Goal: Task Accomplishment & Management: Manage account settings

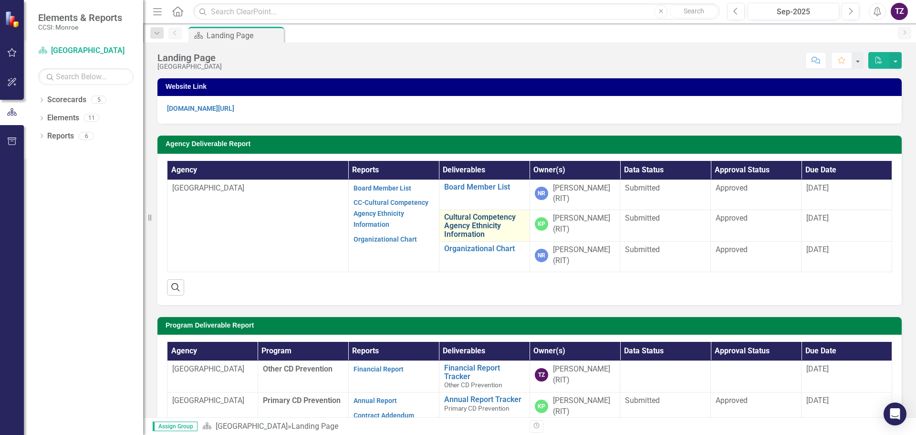
scroll to position [48, 0]
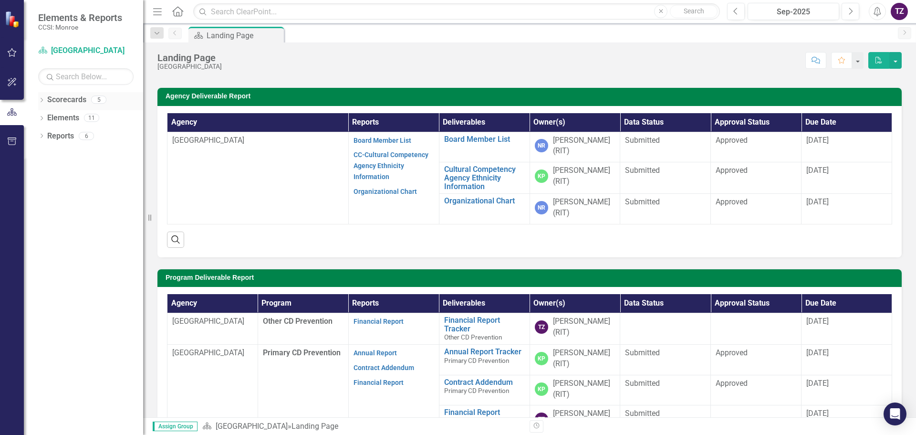
click at [42, 98] on icon at bounding box center [42, 100] width 2 height 4
click at [65, 119] on link "[GEOGRAPHIC_DATA]" at bounding box center [97, 118] width 91 height 11
click at [47, 116] on icon at bounding box center [47, 117] width 2 height 5
click at [76, 154] on link "Primary CD Prevention" at bounding box center [102, 154] width 81 height 11
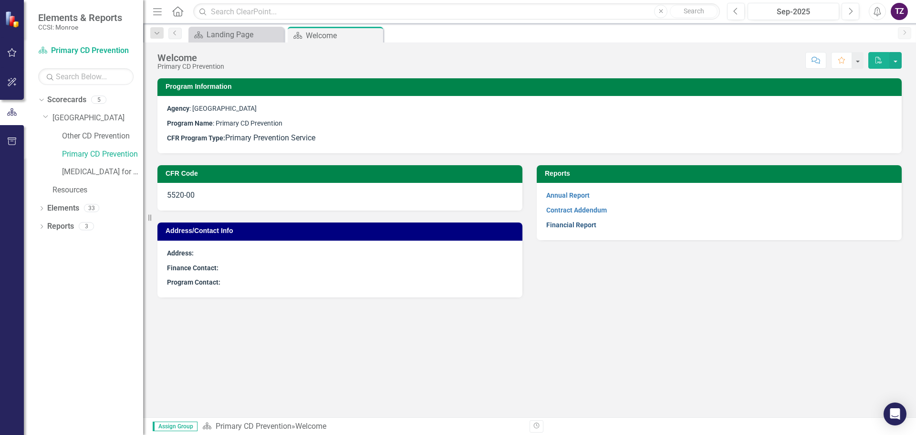
click at [570, 225] on link "Financial Report" at bounding box center [571, 225] width 50 height 8
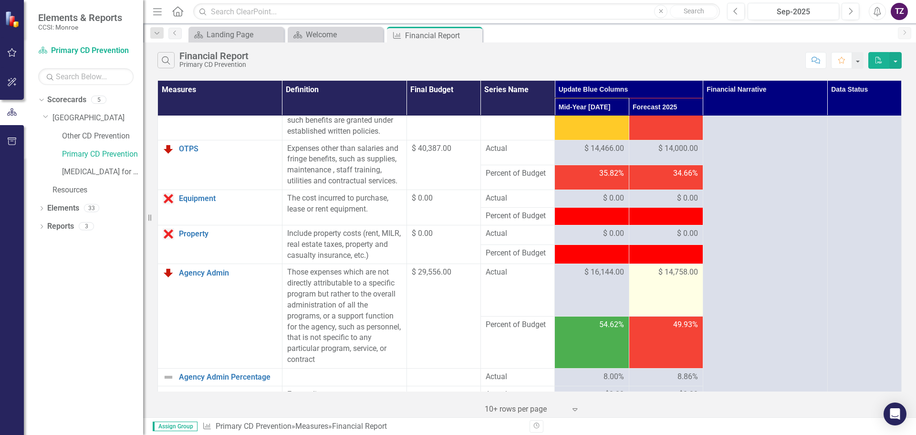
scroll to position [191, 0]
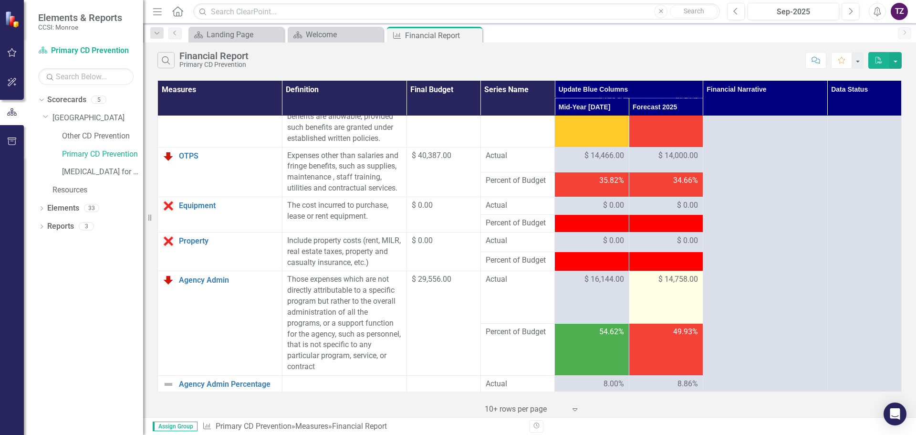
click at [674, 285] on span "$ 14,758.00" at bounding box center [679, 279] width 40 height 11
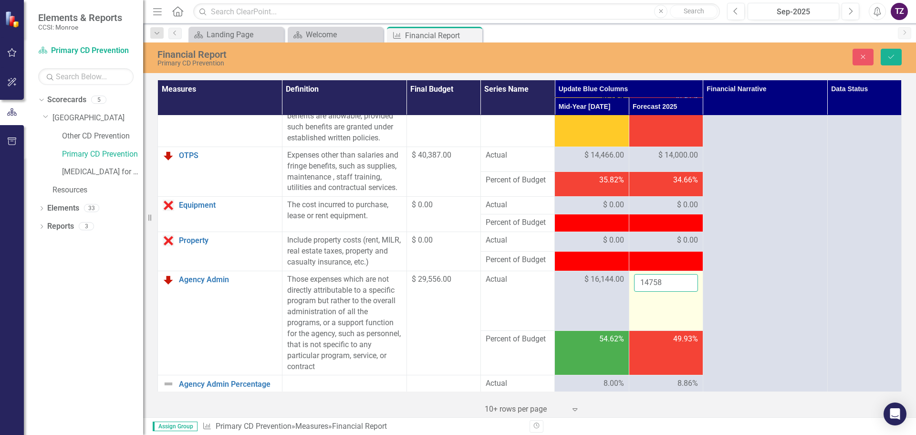
click at [668, 292] on input "14758" at bounding box center [666, 283] width 64 height 18
click at [659, 292] on input "14758" at bounding box center [666, 283] width 64 height 18
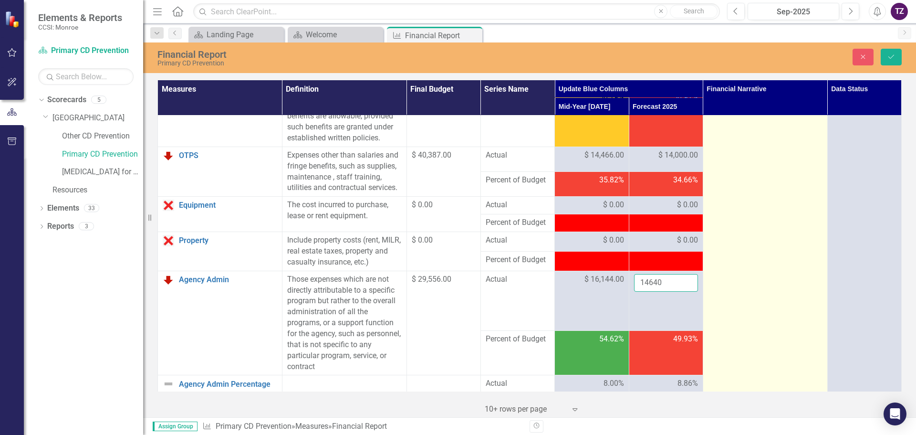
type input "14640"
click button "Save" at bounding box center [891, 57] width 21 height 17
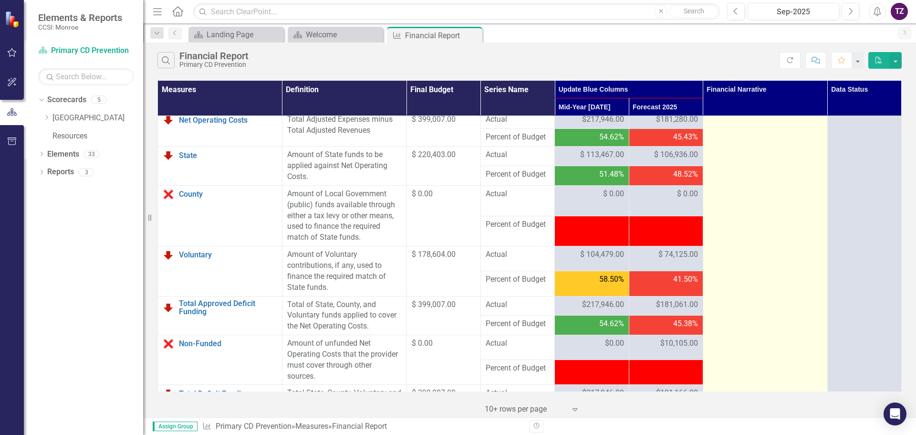
scroll to position [1012, 0]
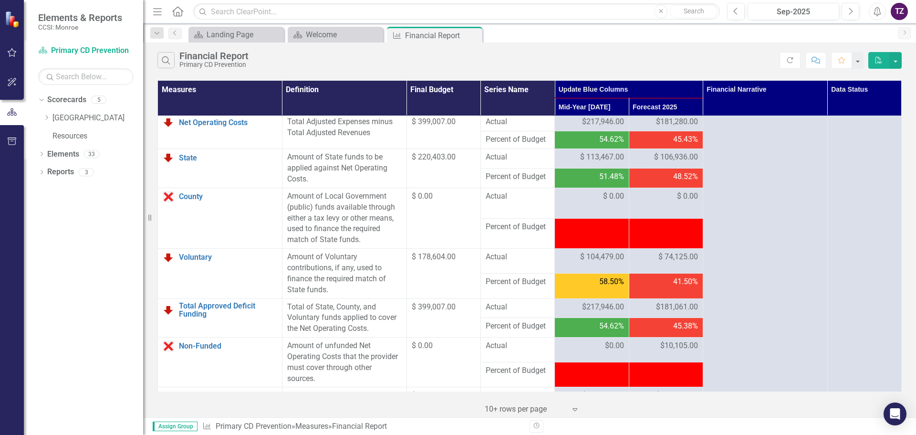
click at [641, 182] on div "48.52%" at bounding box center [666, 176] width 64 height 11
click at [654, 163] on span "$ 106,936.00" at bounding box center [676, 157] width 44 height 11
click at [639, 163] on div "$ 106,936.00" at bounding box center [666, 157] width 64 height 11
click at [642, 163] on div "$ 106,936.00" at bounding box center [666, 157] width 64 height 11
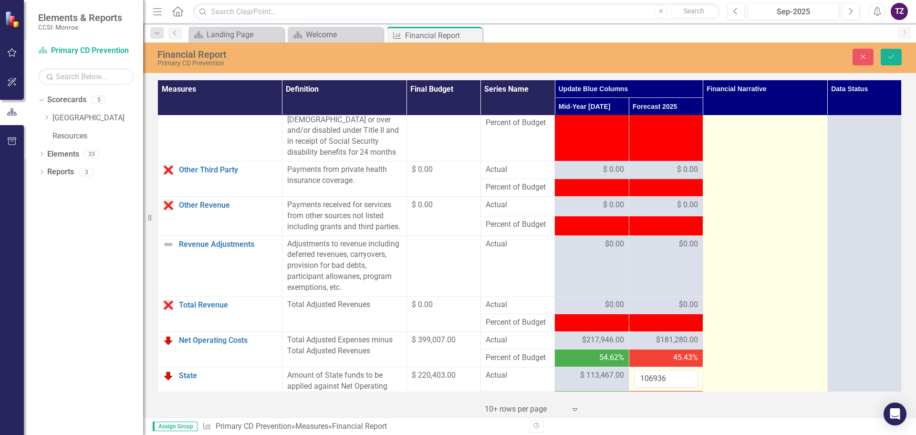
scroll to position [776, 0]
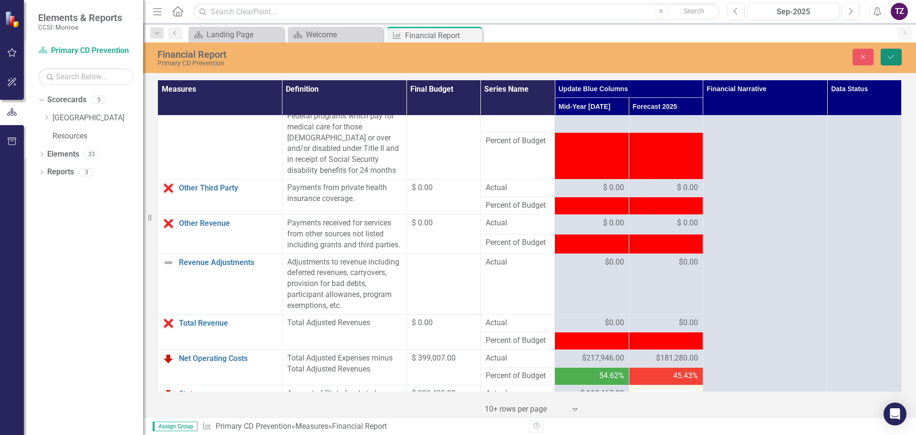
click at [891, 55] on icon "Save" at bounding box center [891, 56] width 9 height 7
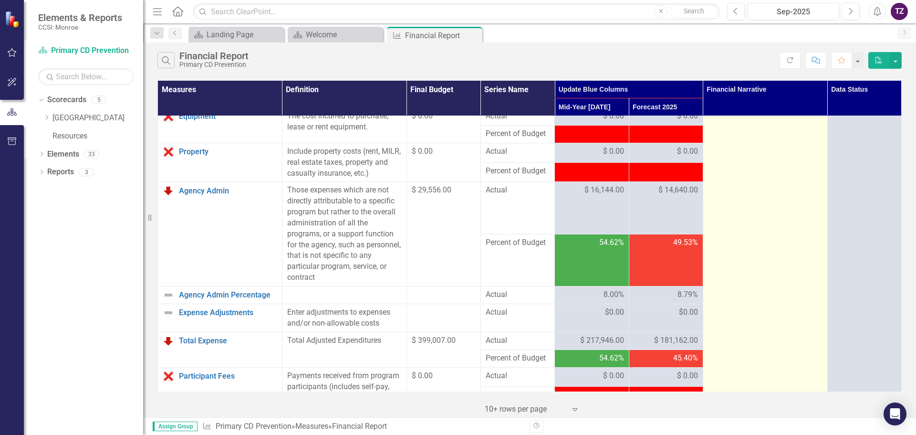
scroll to position [249, 0]
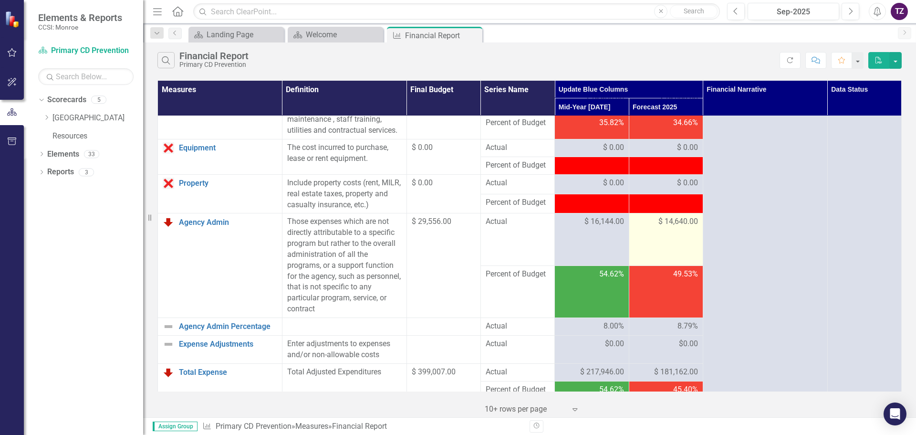
click at [692, 227] on span "$ 14,640.00" at bounding box center [679, 221] width 40 height 11
click at [691, 227] on span "$ 14,640.00" at bounding box center [679, 221] width 40 height 11
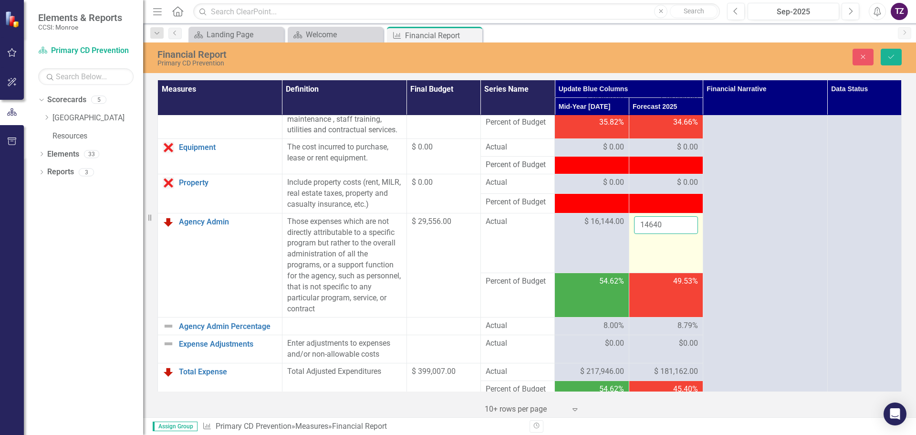
click at [659, 234] on input "14640" at bounding box center [666, 225] width 64 height 18
click at [676, 234] on input "14640" at bounding box center [666, 225] width 64 height 18
click at [663, 234] on input "14640" at bounding box center [666, 225] width 64 height 18
type input "14859"
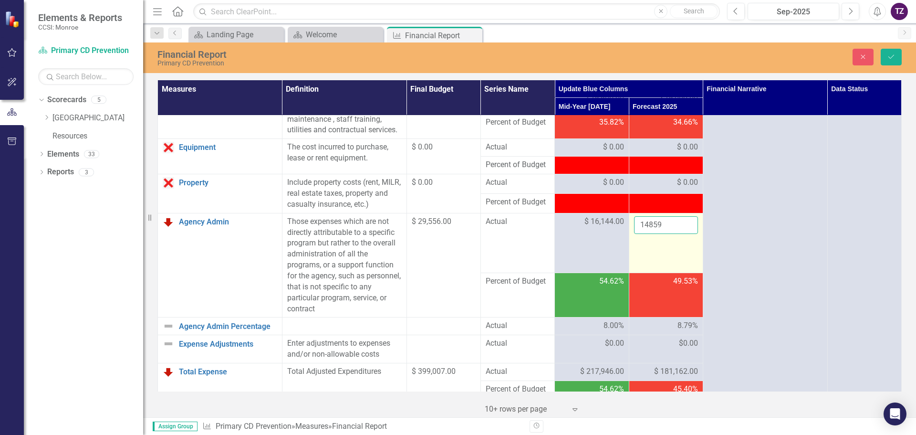
click button "Save" at bounding box center [891, 57] width 21 height 17
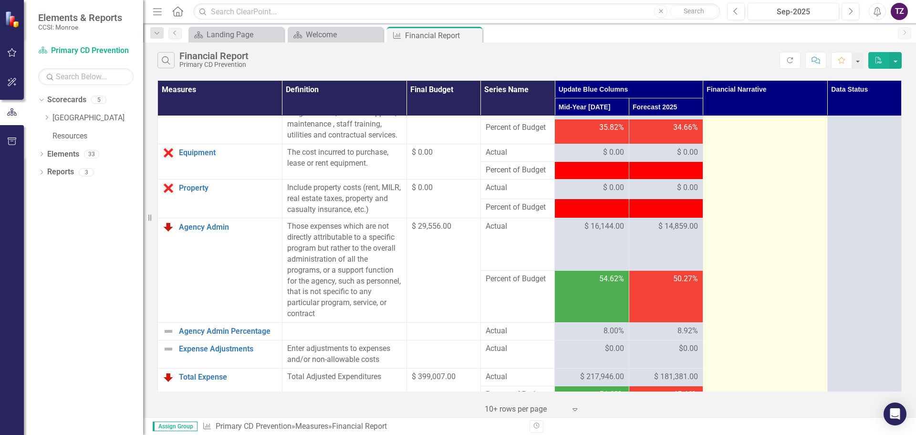
scroll to position [239, 0]
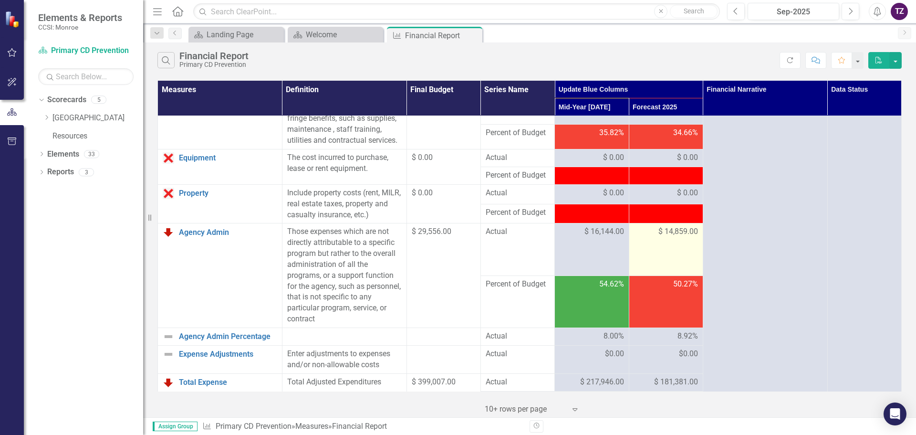
click at [665, 237] on span "$ 14,859.00" at bounding box center [679, 231] width 40 height 11
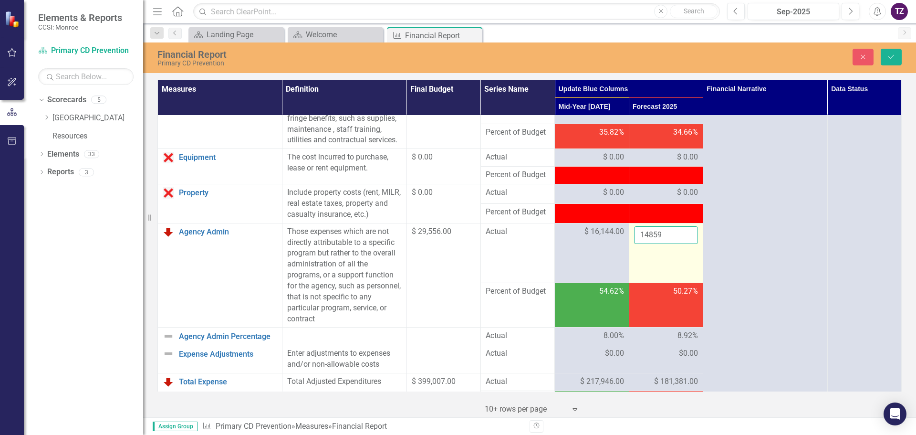
click at [666, 244] on input "14859" at bounding box center [666, 235] width 64 height 18
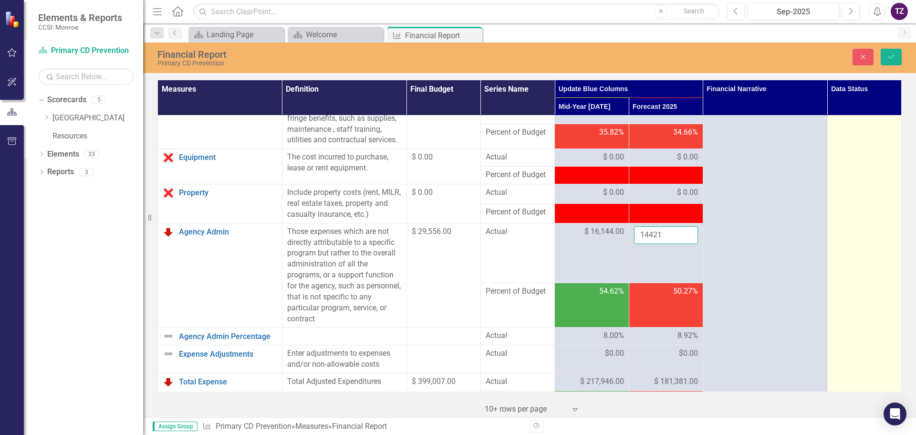
type input "14421"
click button "Save" at bounding box center [891, 57] width 21 height 17
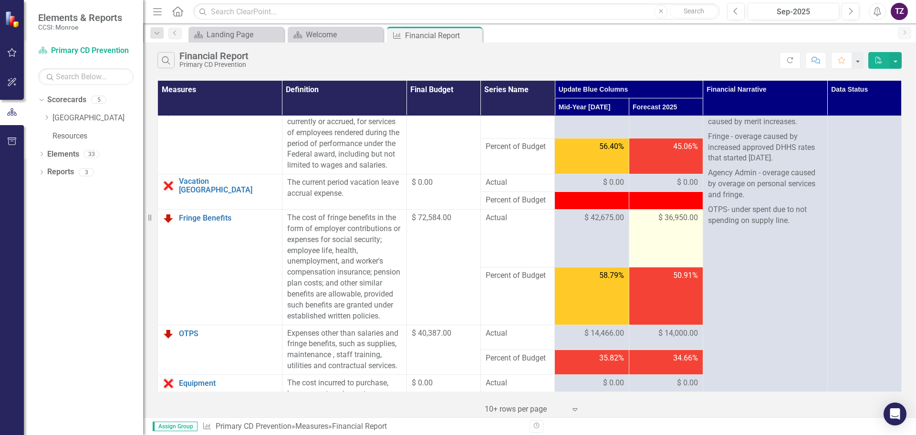
scroll to position [0, 0]
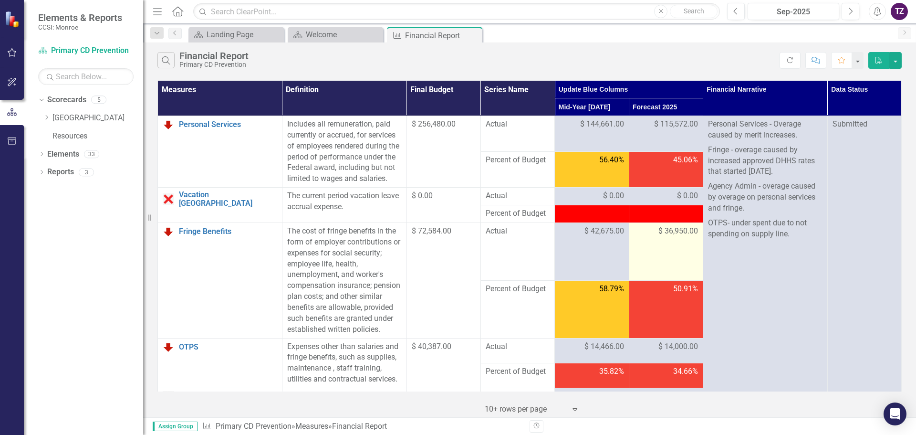
click at [668, 237] on span "$ 36,950.00" at bounding box center [679, 231] width 40 height 11
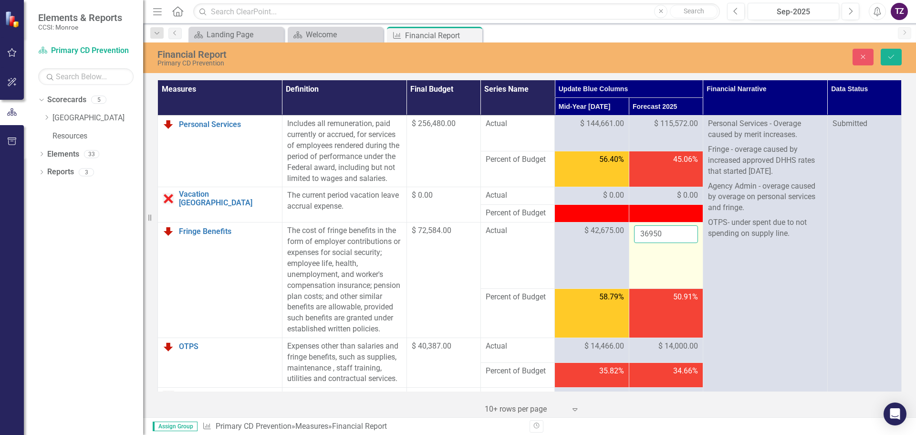
click at [666, 243] on input "36950" at bounding box center [666, 234] width 64 height 18
type input "34672"
click button "Save" at bounding box center [891, 57] width 21 height 17
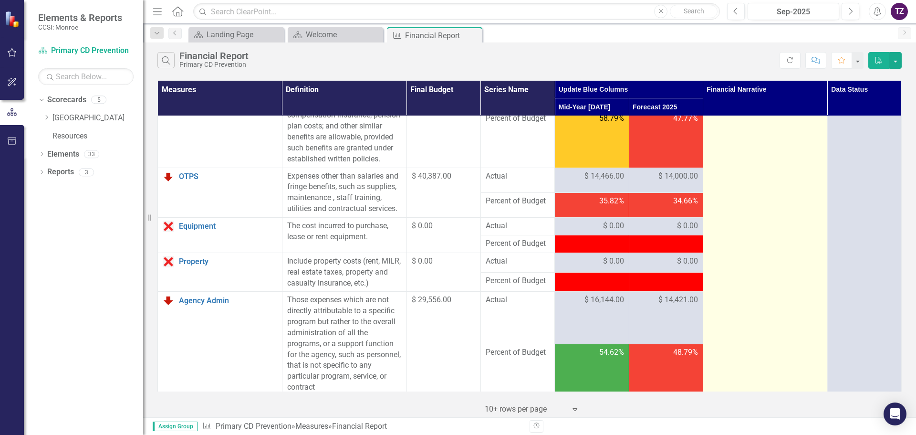
scroll to position [191, 0]
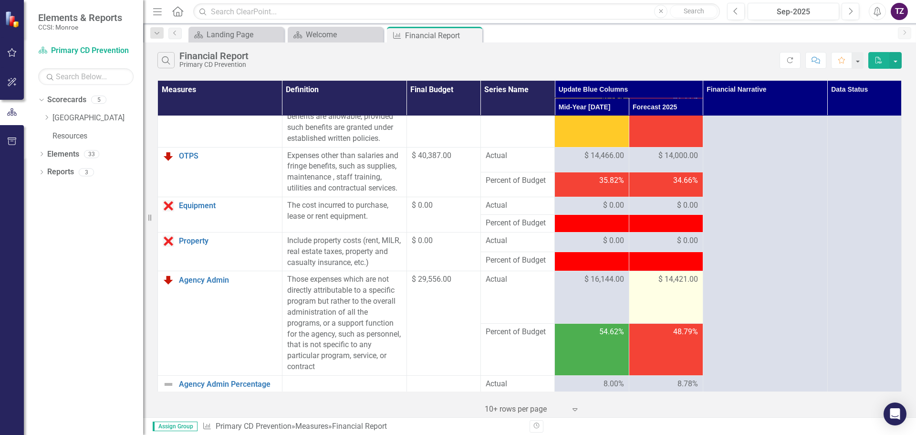
click at [670, 285] on span "$ 14,421.00" at bounding box center [679, 279] width 40 height 11
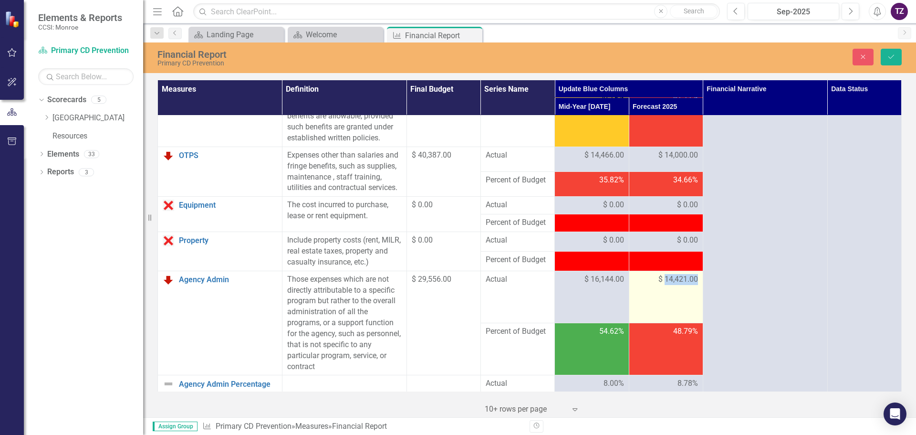
click at [670, 285] on span "$ 14,421.00" at bounding box center [679, 279] width 40 height 11
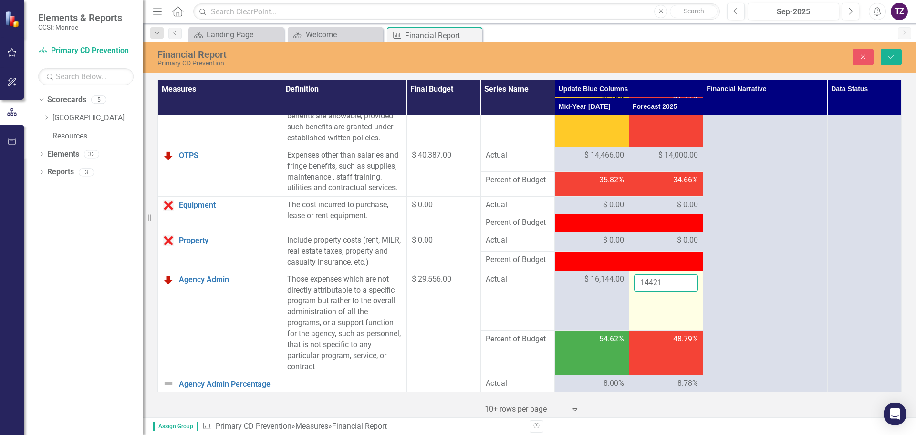
click at [658, 292] on input "14421" at bounding box center [666, 283] width 64 height 18
type input "13139.52"
click button "Save" at bounding box center [891, 57] width 21 height 17
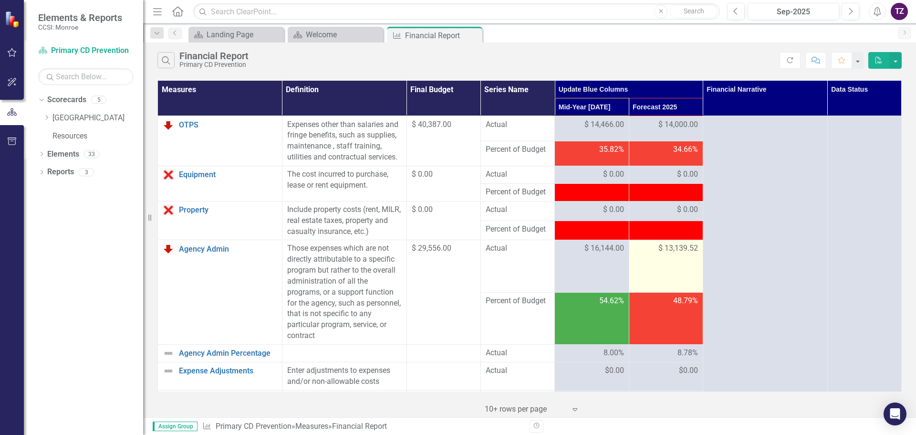
scroll to position [239, 0]
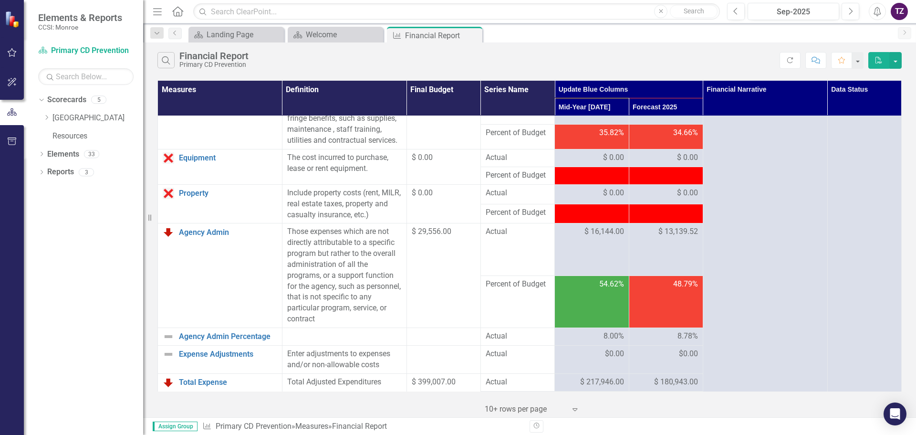
click at [667, 237] on span "$ 13,139.52" at bounding box center [679, 231] width 40 height 11
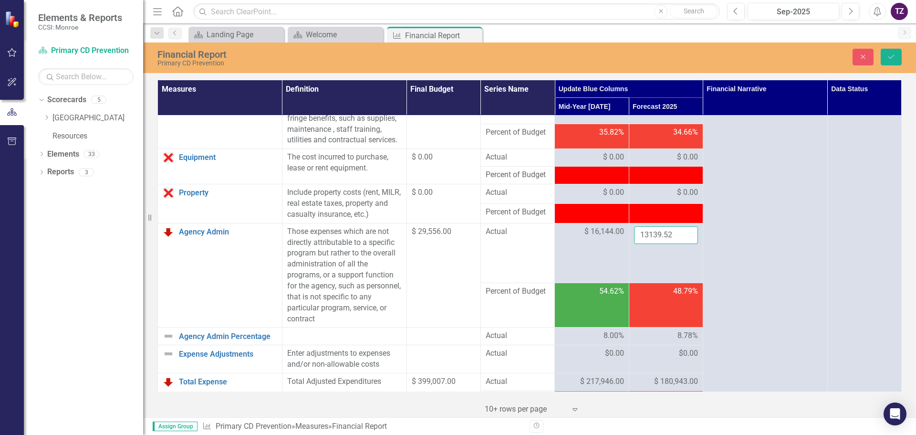
click at [670, 244] on input "13139.52" at bounding box center [666, 235] width 64 height 18
type input "13140"
click button "Save" at bounding box center [891, 57] width 21 height 17
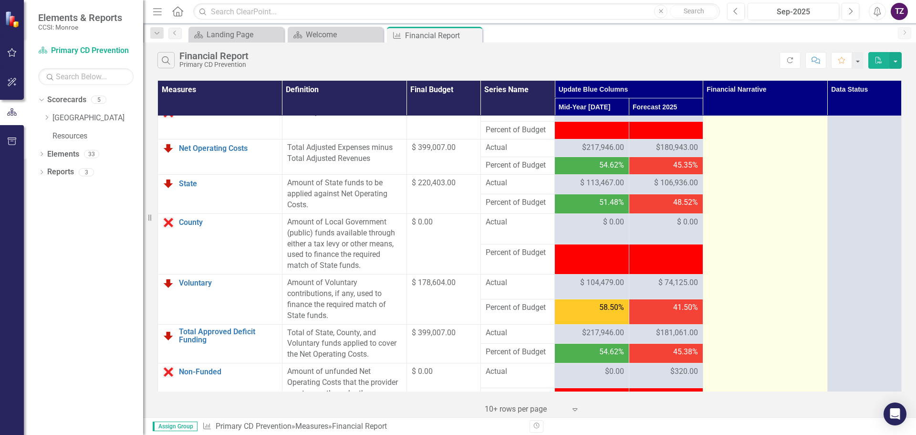
scroll to position [1002, 0]
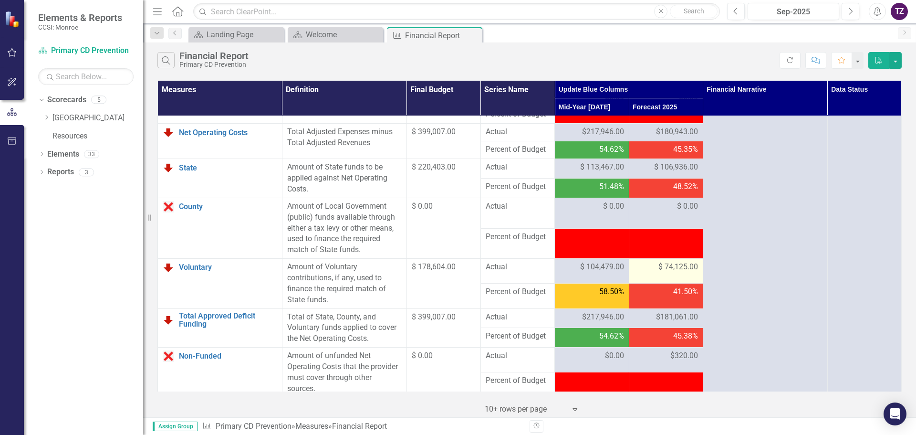
click at [664, 272] on span "$ 74,125.00" at bounding box center [679, 266] width 40 height 11
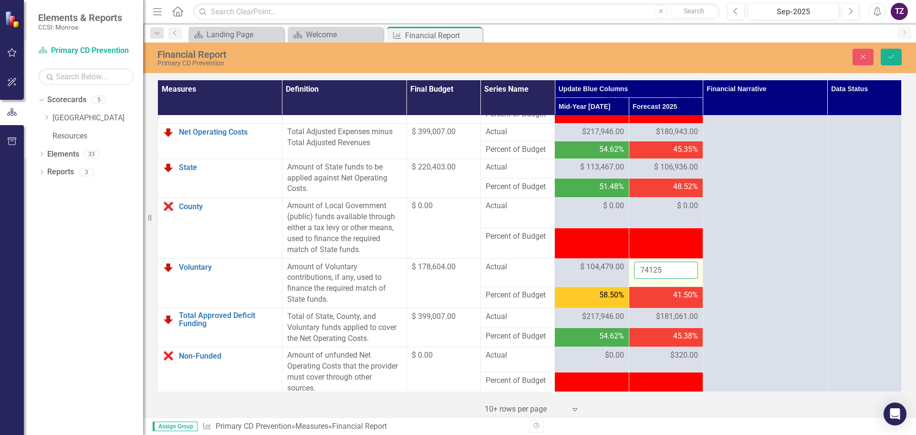
click at [667, 279] on input "74125" at bounding box center [666, 270] width 64 height 18
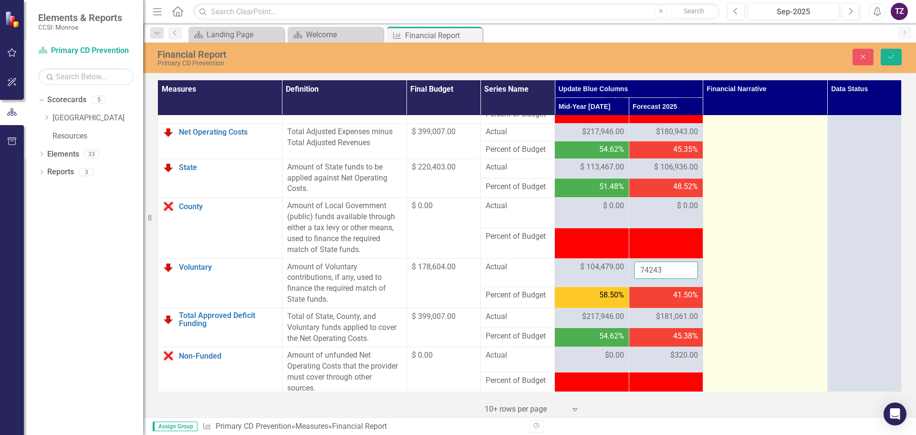
type input "74243"
click button "Save" at bounding box center [891, 57] width 21 height 17
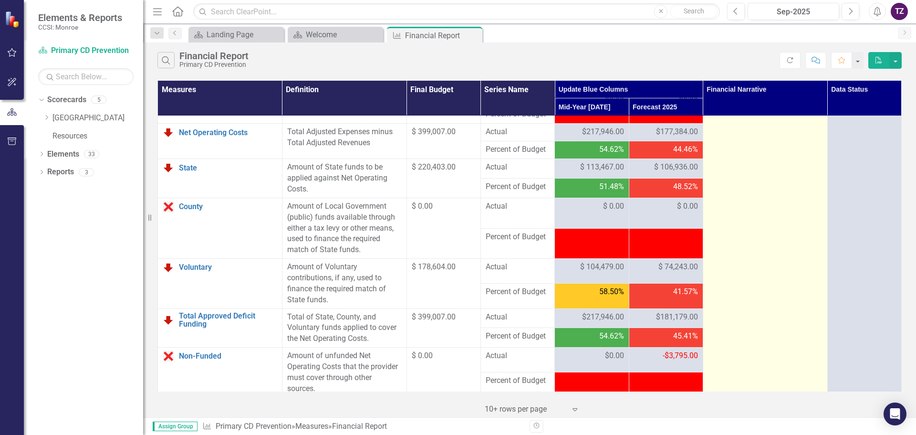
scroll to position [1050, 0]
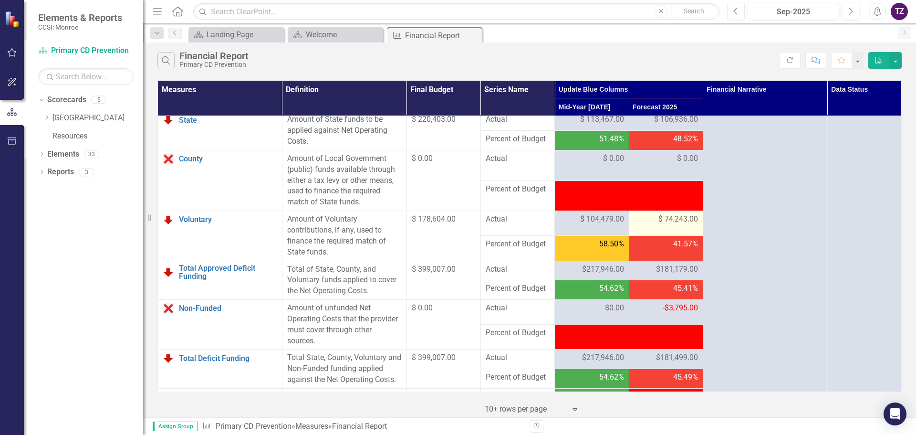
click at [673, 225] on span "$ 74,243.00" at bounding box center [679, 219] width 40 height 11
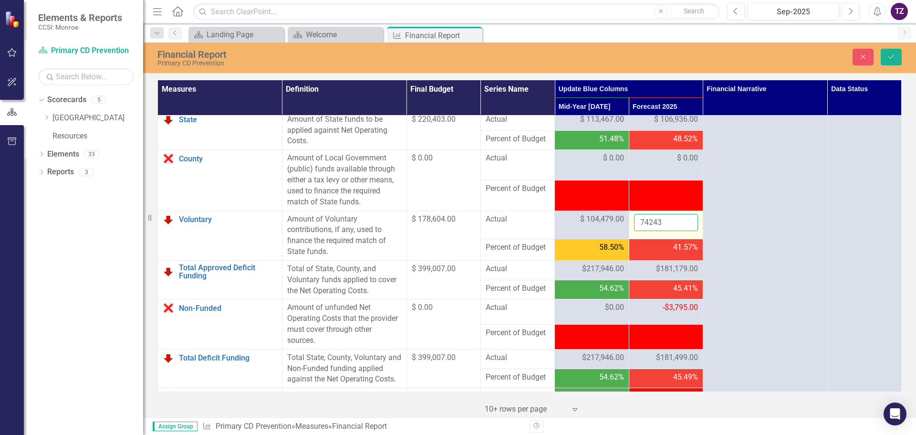
click at [661, 231] on input "74243" at bounding box center [666, 223] width 64 height 18
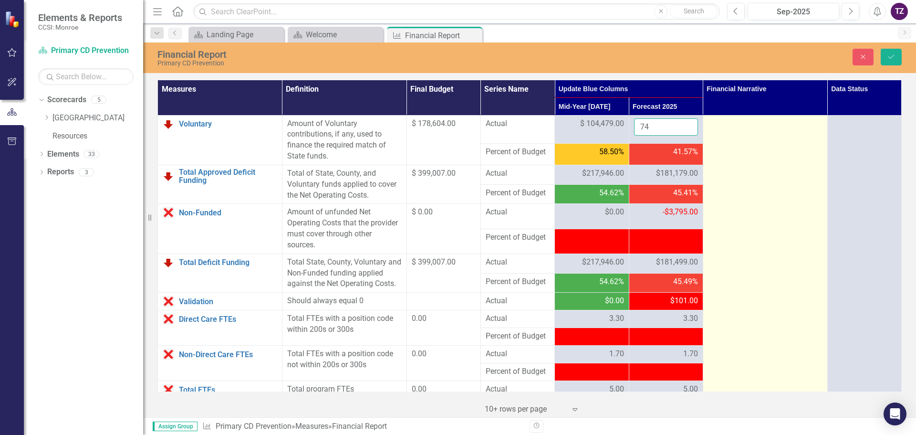
scroll to position [1098, 0]
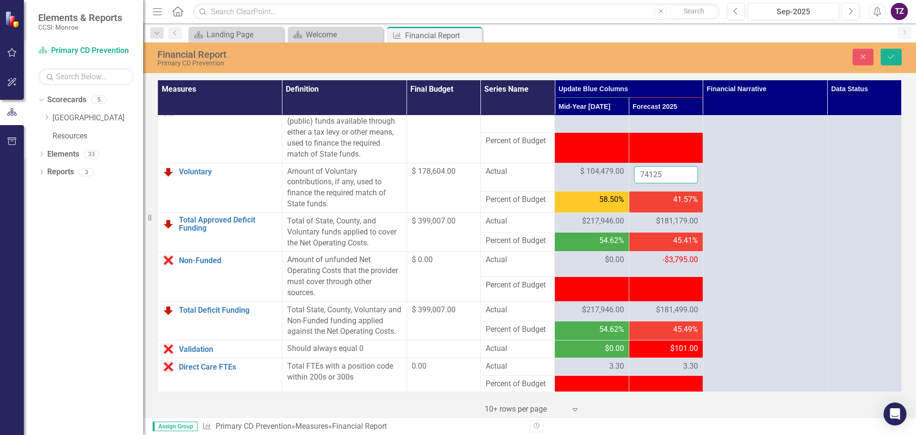
type input "74125"
click button "Save" at bounding box center [891, 57] width 21 height 17
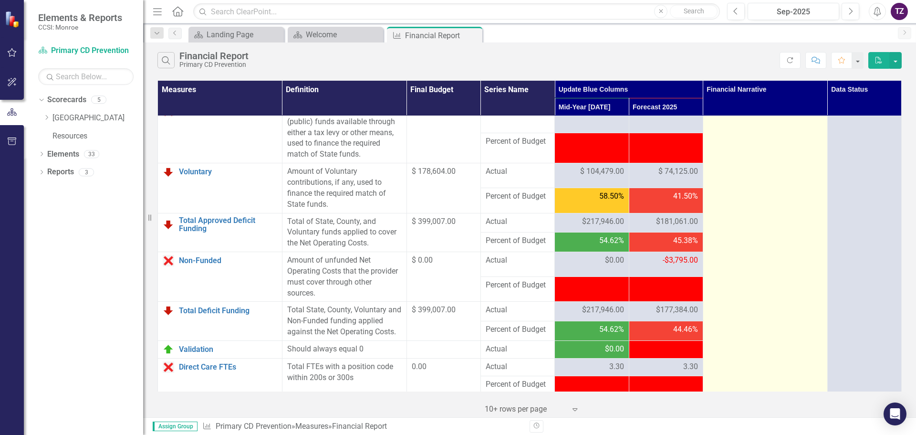
scroll to position [1050, 0]
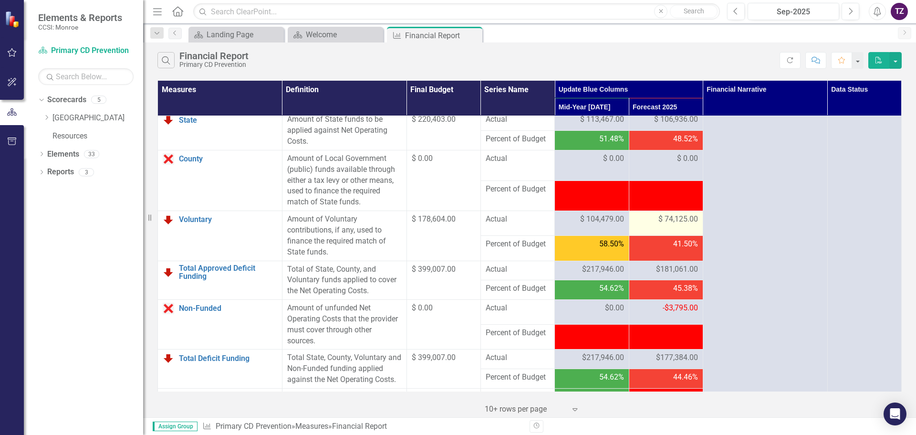
click at [672, 225] on span "$ 74,125.00" at bounding box center [679, 219] width 40 height 11
click at [683, 225] on span "$ 74,125.00" at bounding box center [679, 219] width 40 height 11
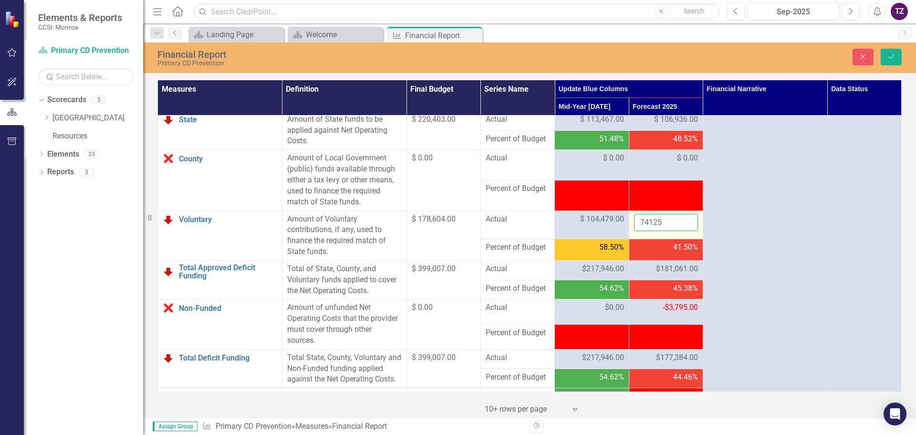
click at [659, 231] on input "74125" at bounding box center [666, 223] width 64 height 18
click button "Save" at bounding box center [891, 57] width 21 height 17
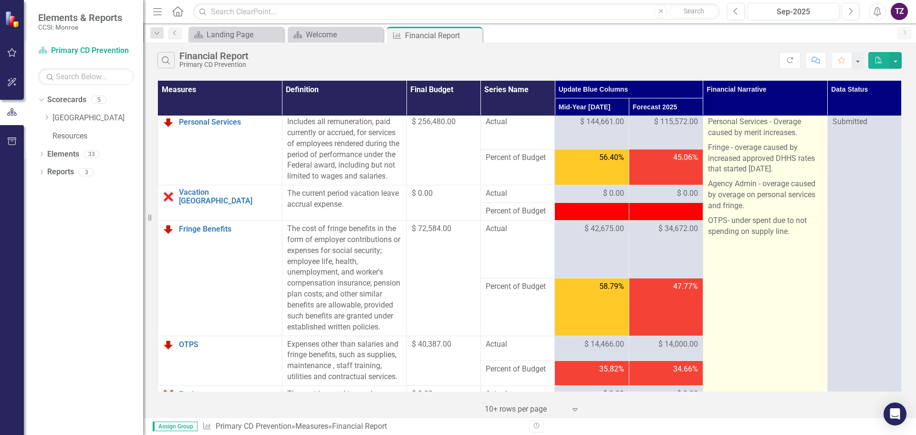
scroll to position [0, 0]
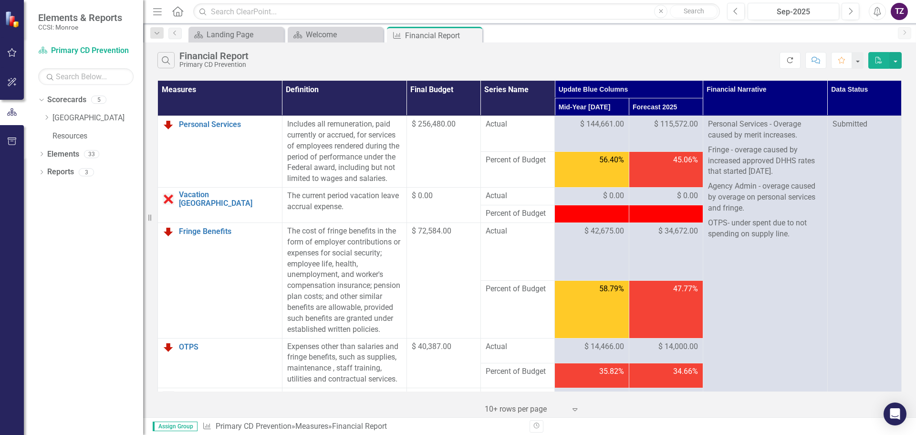
click at [789, 60] on icon "Refresh" at bounding box center [790, 60] width 9 height 7
click at [670, 125] on span "$ 115,572.00" at bounding box center [676, 124] width 44 height 11
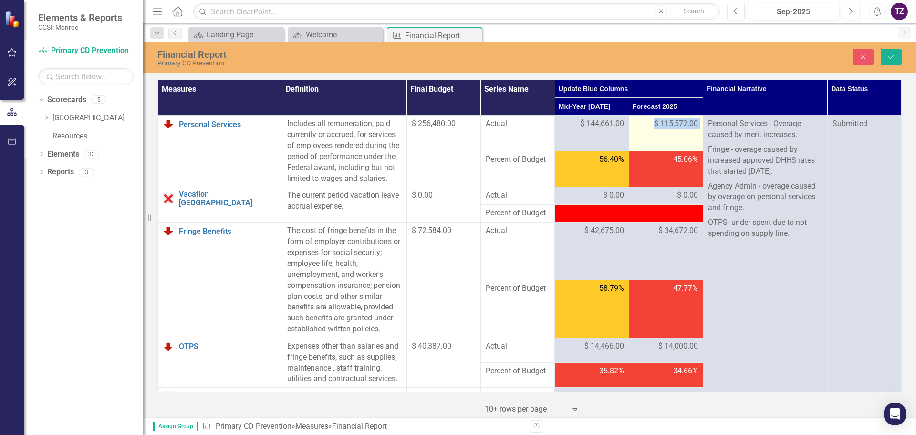
click at [670, 125] on span "$ 115,572.00" at bounding box center [676, 123] width 44 height 11
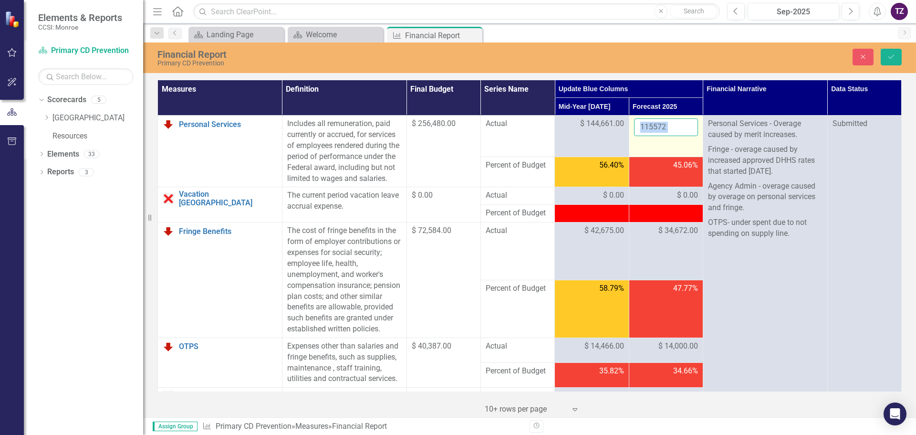
click at [670, 125] on input "115572" at bounding box center [666, 127] width 64 height 18
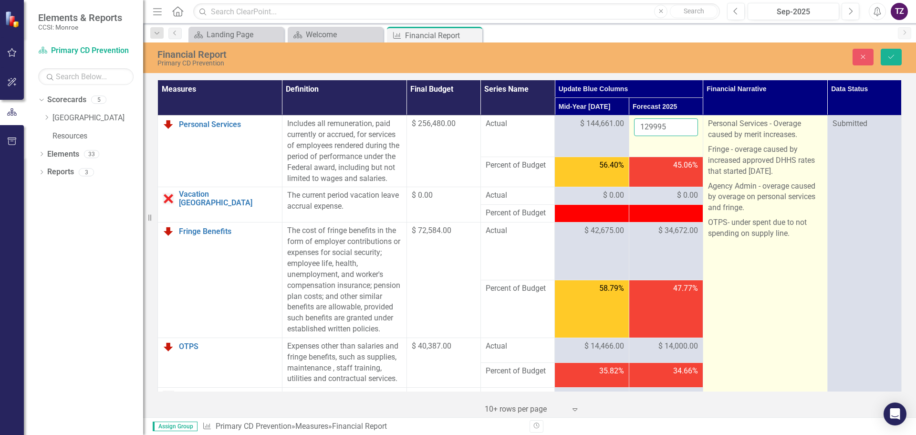
type input "129995"
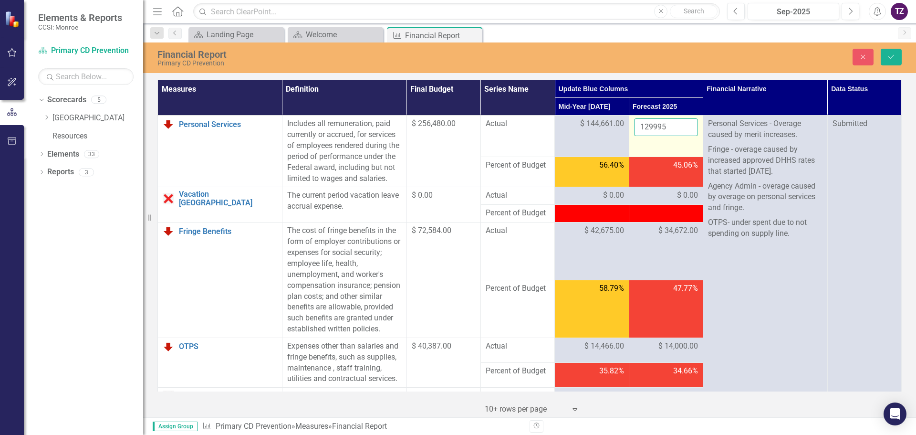
click at [673, 128] on input "129995" at bounding box center [666, 127] width 64 height 18
click button "Save" at bounding box center [891, 57] width 21 height 17
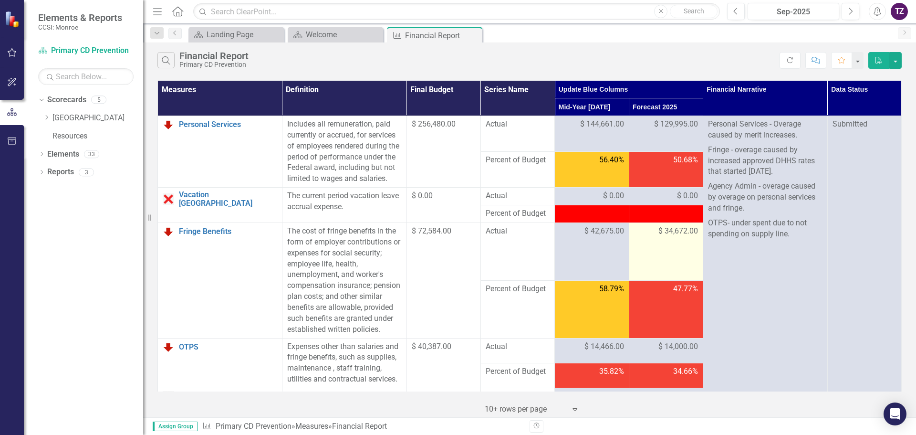
click at [669, 237] on span "$ 34,672.00" at bounding box center [679, 231] width 40 height 11
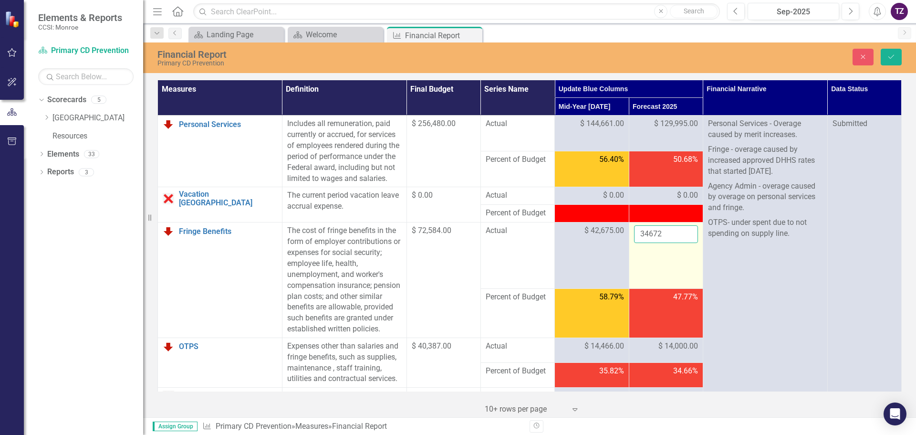
click at [668, 243] on input "34672" at bounding box center [666, 234] width 64 height 18
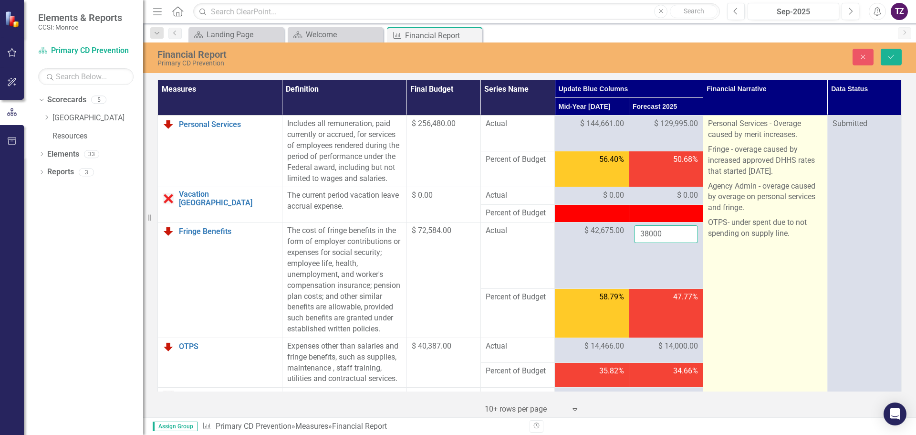
type input "38000"
click button "Save" at bounding box center [891, 57] width 21 height 17
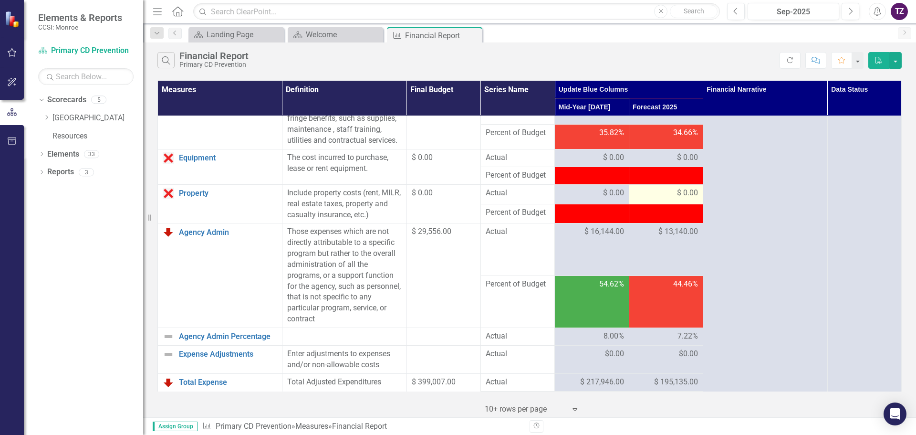
scroll to position [191, 0]
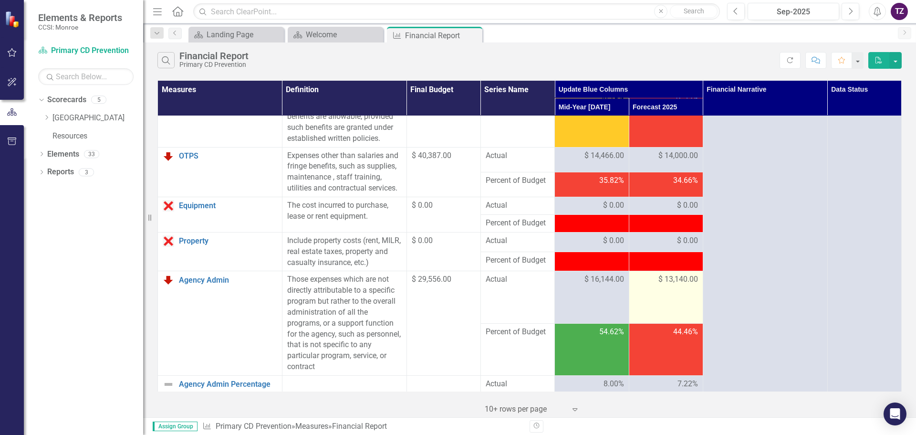
click at [673, 285] on span "$ 13,140.00" at bounding box center [679, 279] width 40 height 11
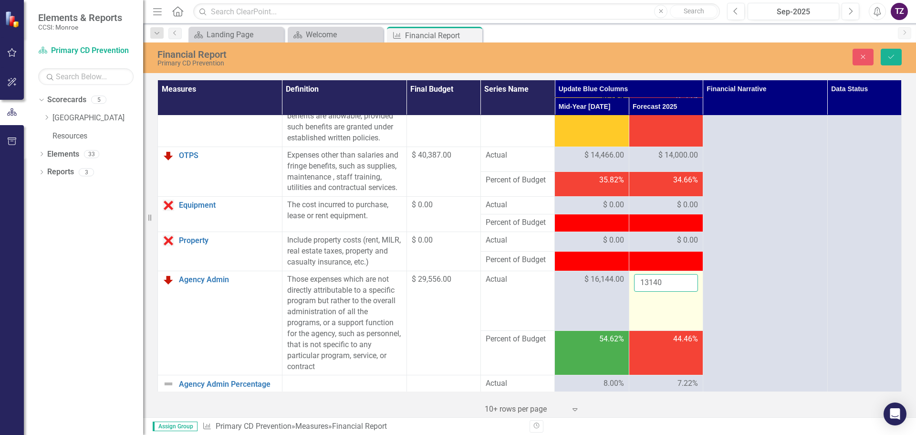
click at [666, 292] on input "13140" at bounding box center [666, 283] width 64 height 18
type input "1"
type input "21598"
click button "Save" at bounding box center [891, 57] width 21 height 17
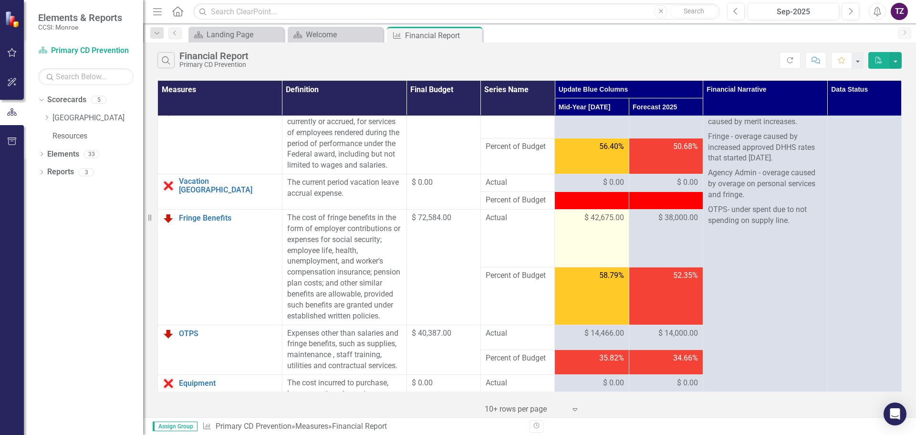
scroll to position [0, 0]
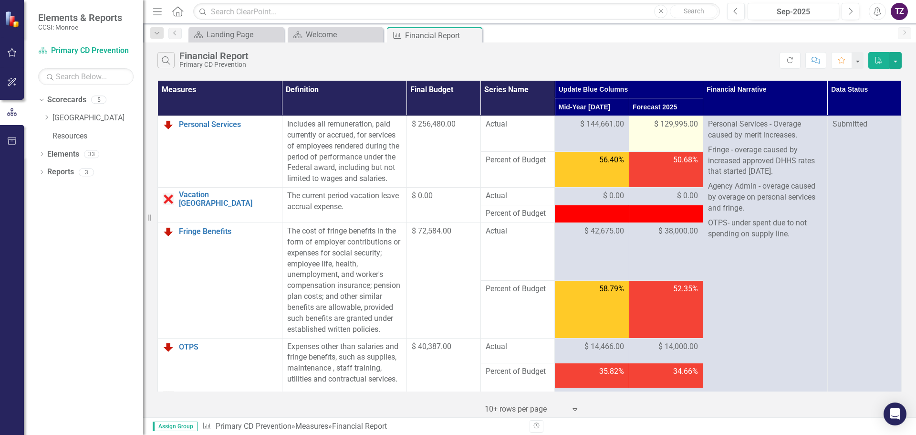
click at [670, 124] on span "$ 129,995.00" at bounding box center [676, 124] width 44 height 11
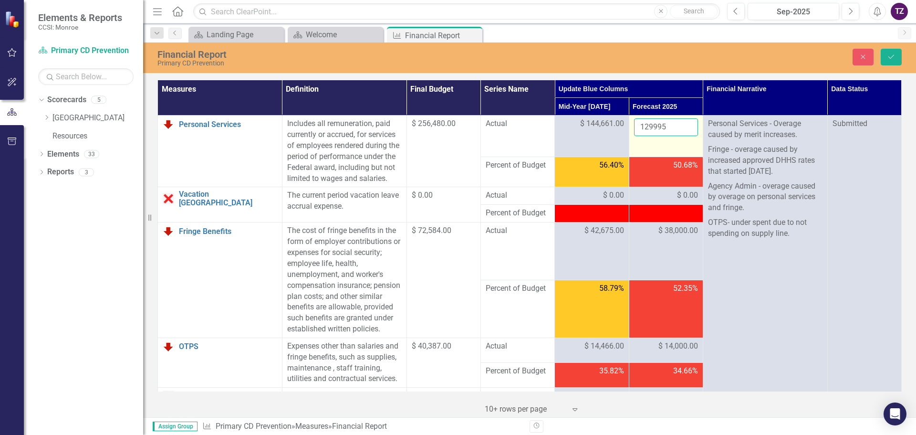
click at [667, 126] on input "129995" at bounding box center [666, 127] width 64 height 18
type input "1"
type input "115572"
click button "Save" at bounding box center [891, 57] width 21 height 17
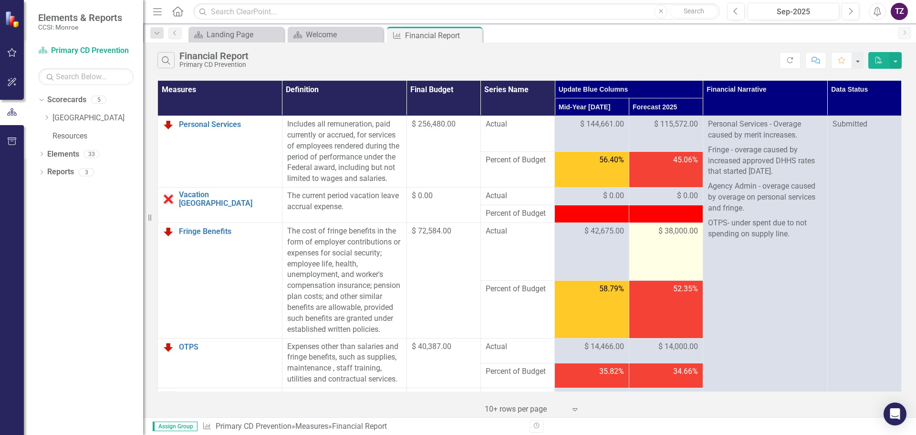
click at [675, 237] on span "$ 38,000.00" at bounding box center [679, 231] width 40 height 11
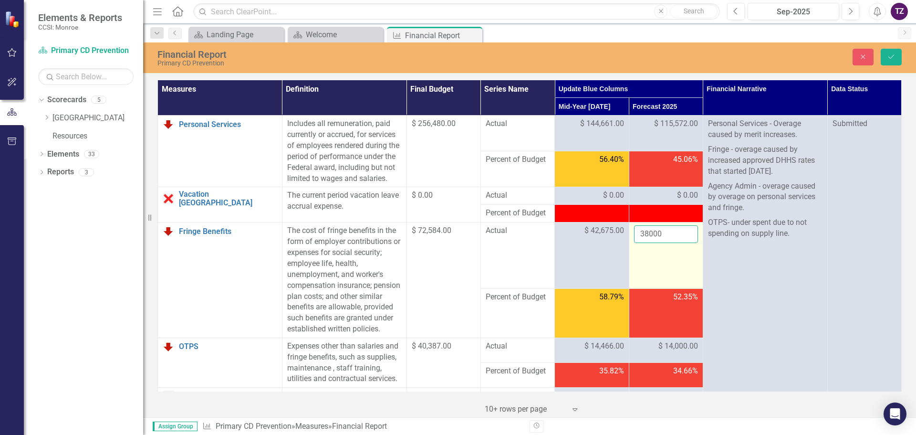
click at [666, 243] on input "38000" at bounding box center [666, 234] width 64 height 18
type input "3"
type input "34672"
click button "Save" at bounding box center [891, 57] width 21 height 17
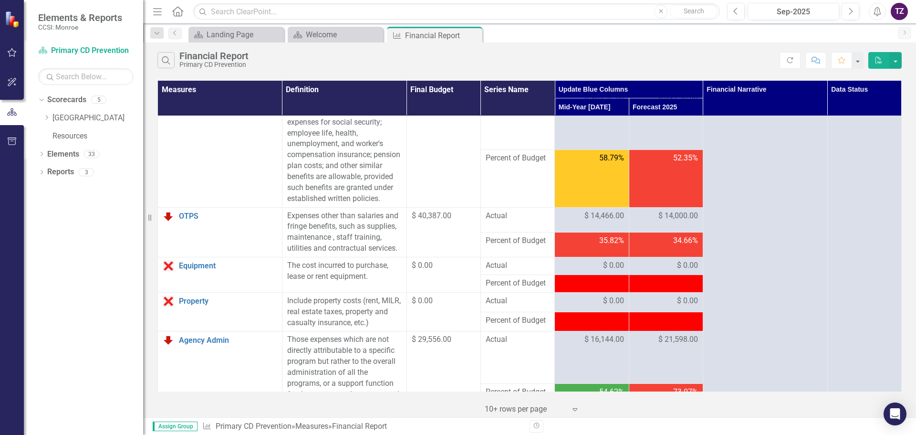
scroll to position [191, 0]
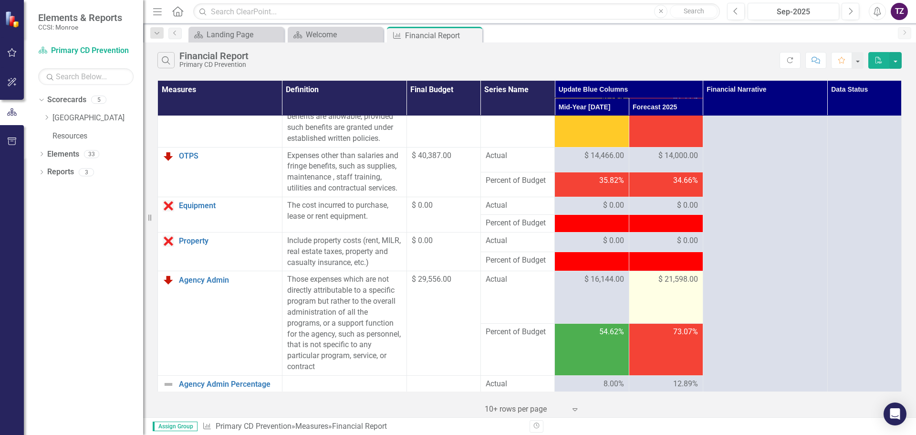
click at [677, 285] on span "$ 21,598.00" at bounding box center [679, 279] width 40 height 11
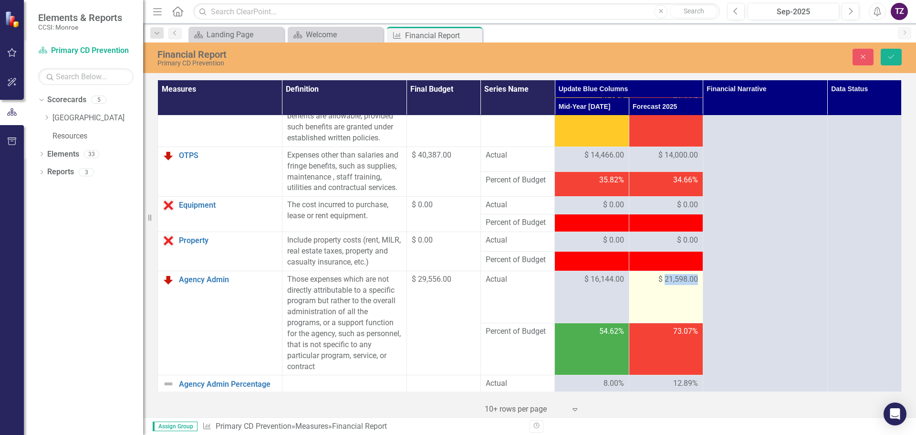
click at [677, 285] on span "$ 21,598.00" at bounding box center [679, 279] width 40 height 11
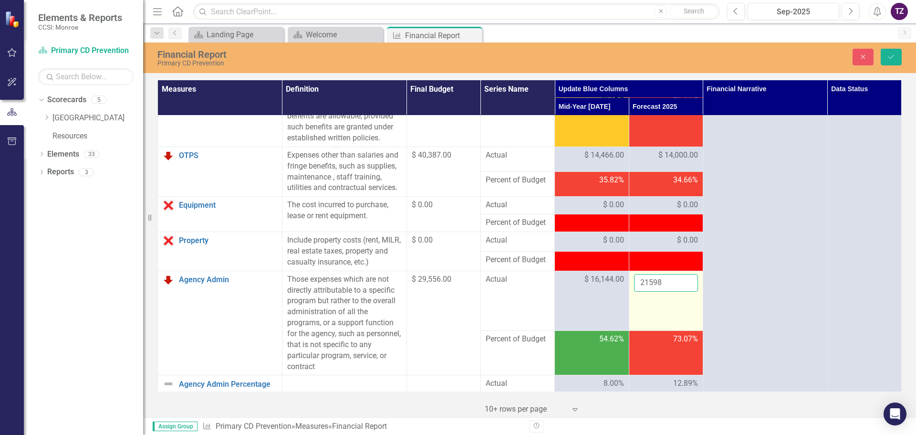
click at [668, 292] on input "21598" at bounding box center [666, 283] width 64 height 18
type input "2"
type input "13140"
click button "Save" at bounding box center [891, 57] width 21 height 17
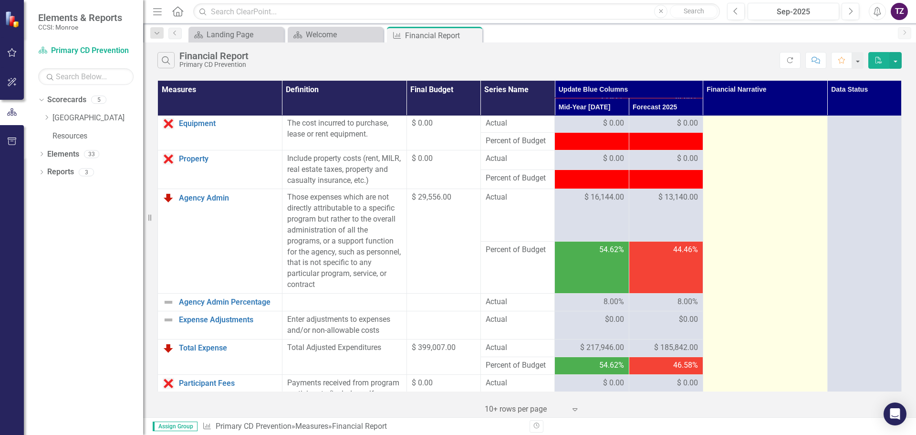
scroll to position [286, 0]
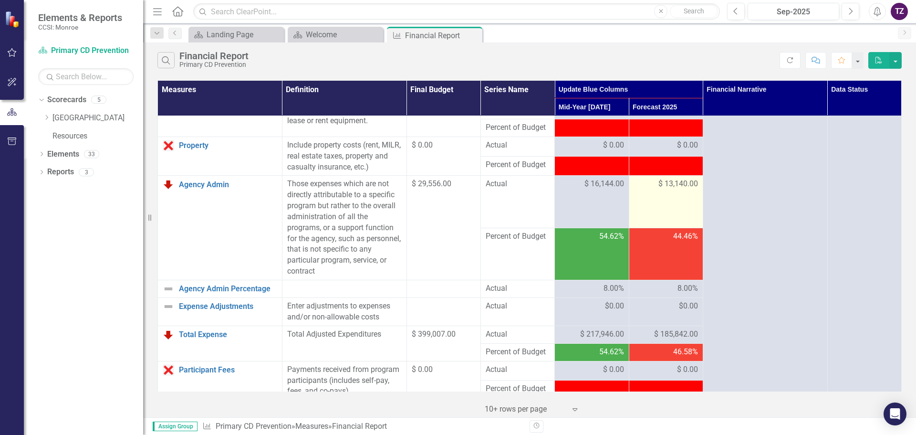
click at [683, 189] on span "$ 13,140.00" at bounding box center [679, 183] width 40 height 11
click at [676, 189] on span "$ 13,140.00" at bounding box center [679, 183] width 40 height 11
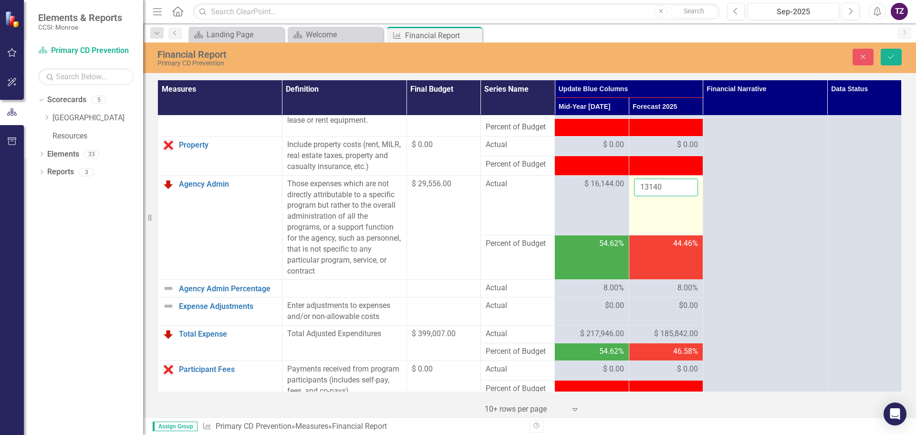
click at [665, 196] on input "13140" at bounding box center [666, 187] width 64 height 18
click button "Save" at bounding box center [891, 57] width 21 height 17
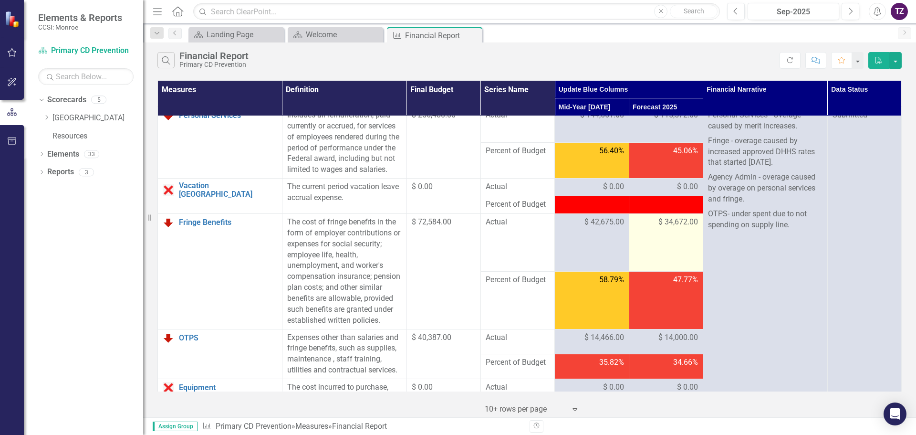
scroll to position [0, 0]
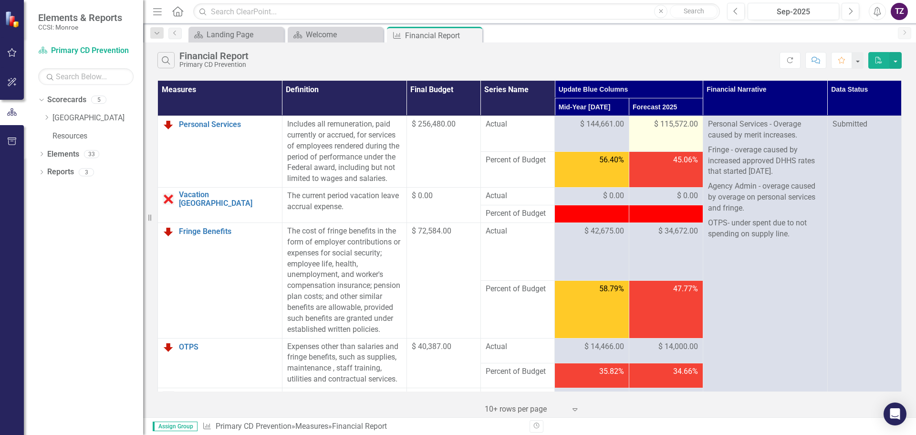
click at [680, 125] on span "$ 115,572.00" at bounding box center [676, 124] width 44 height 11
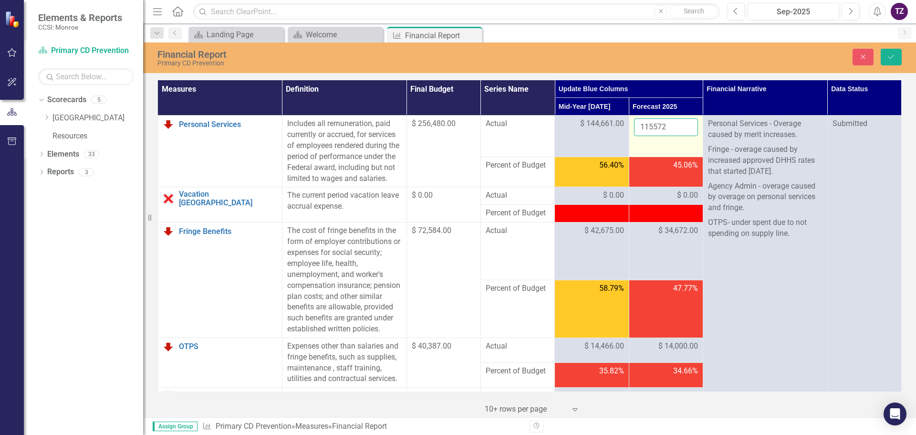
click at [666, 127] on input "115572" at bounding box center [666, 127] width 64 height 18
click button "Save" at bounding box center [891, 57] width 21 height 17
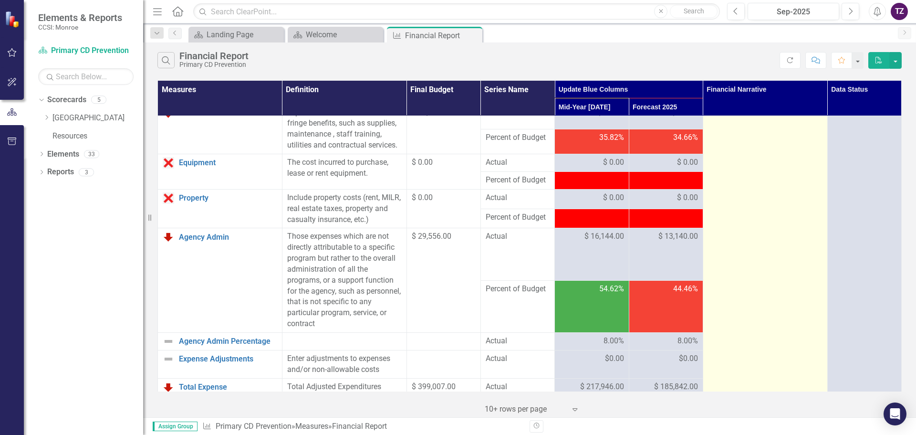
scroll to position [286, 0]
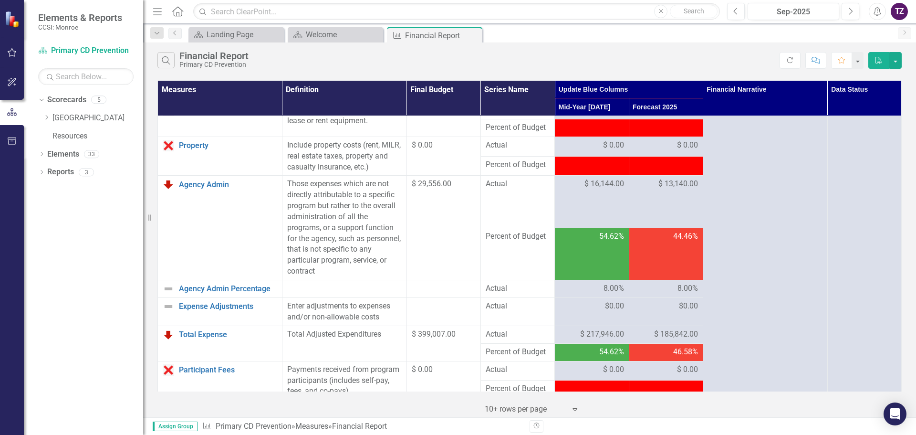
click at [680, 340] on span "$ 185,842.00" at bounding box center [676, 334] width 44 height 11
drag, startPoint x: 795, startPoint y: 58, endPoint x: 788, endPoint y: 63, distance: 8.2
click at [795, 57] on icon "Refresh" at bounding box center [790, 60] width 9 height 7
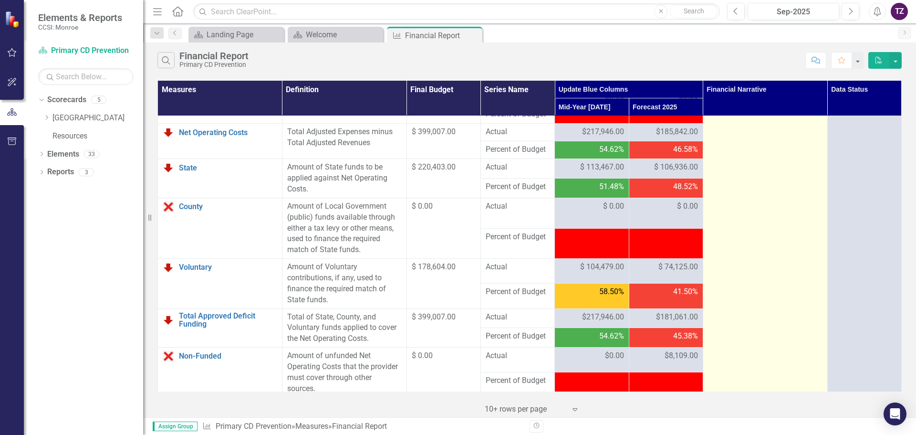
scroll to position [954, 0]
